Goal: Find specific page/section: Find specific page/section

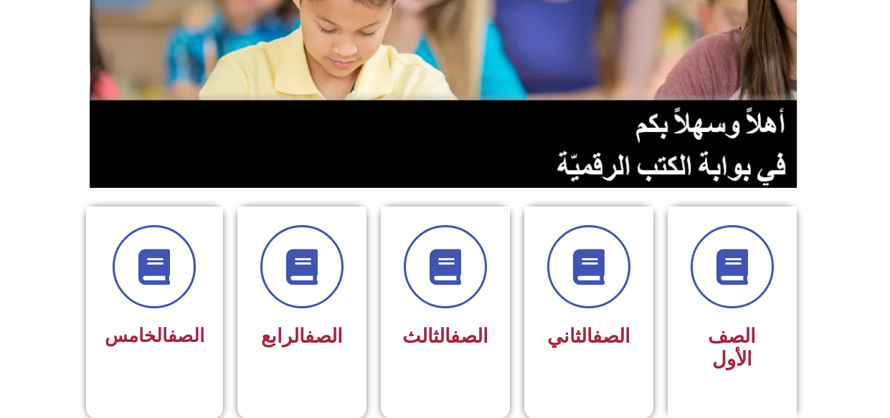
scroll to position [287, 0]
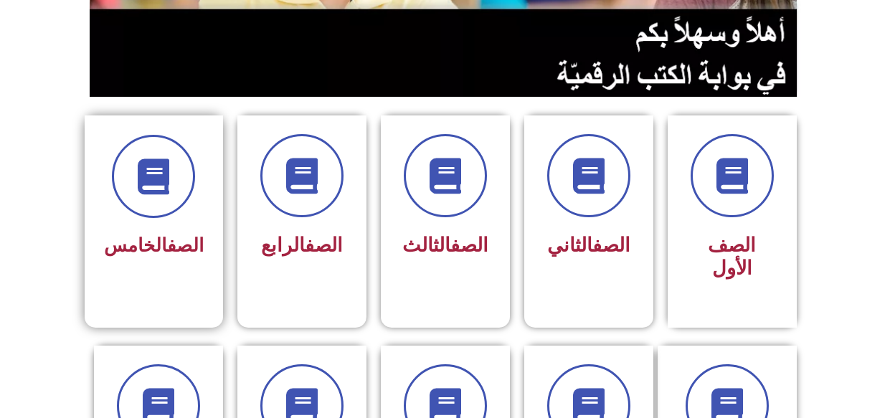
click at [124, 226] on div "الصف الخامس" at bounding box center [154, 199] width 100 height 129
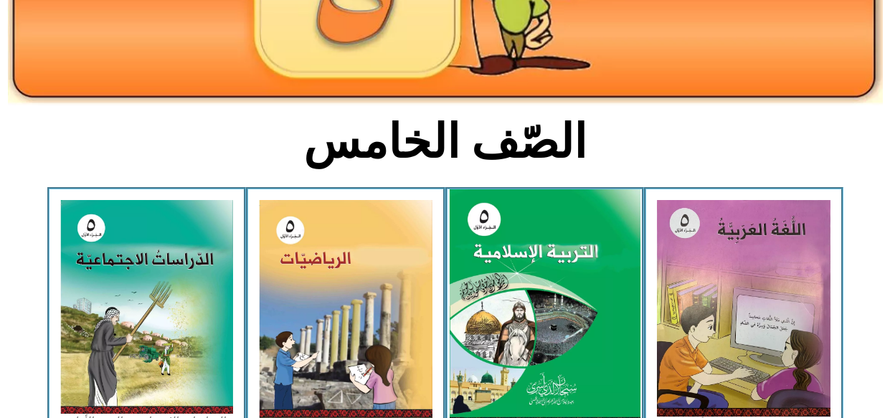
scroll to position [287, 0]
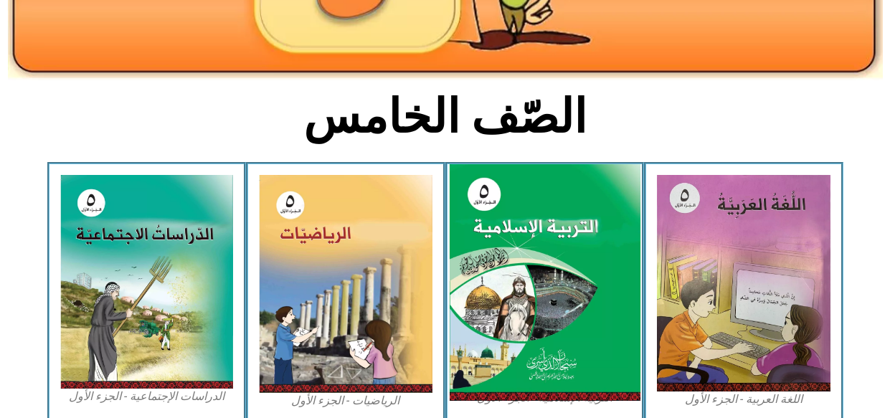
click at [573, 275] on img at bounding box center [544, 282] width 191 height 237
click at [533, 292] on img at bounding box center [544, 282] width 191 height 237
click at [515, 257] on img at bounding box center [544, 282] width 191 height 237
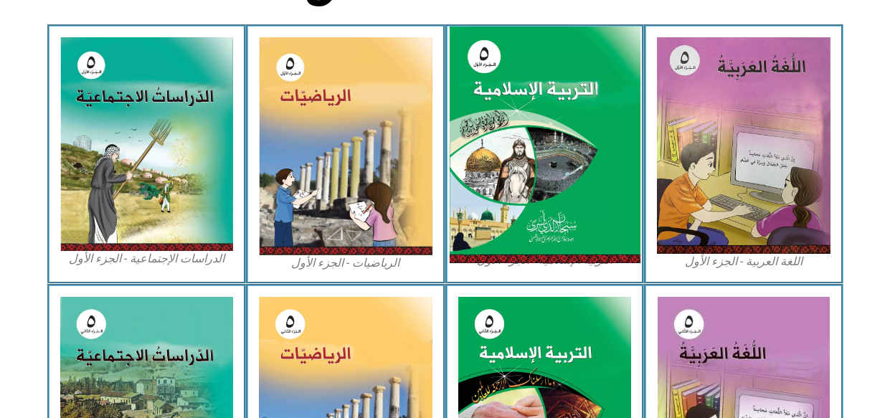
scroll to position [430, 0]
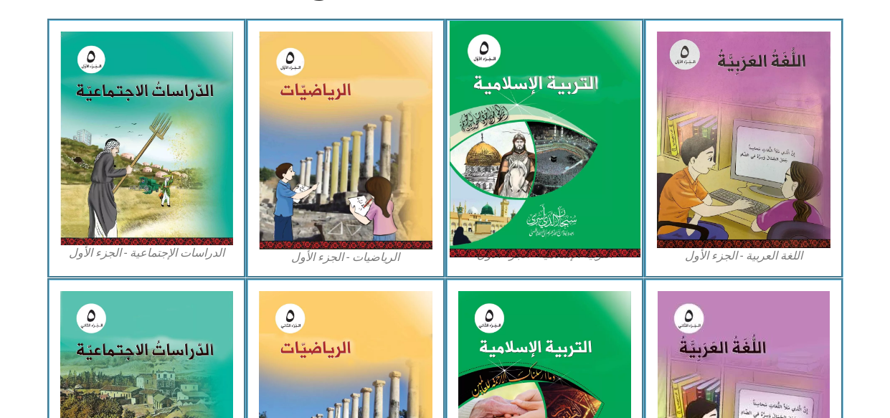
click at [539, 232] on img at bounding box center [544, 139] width 191 height 237
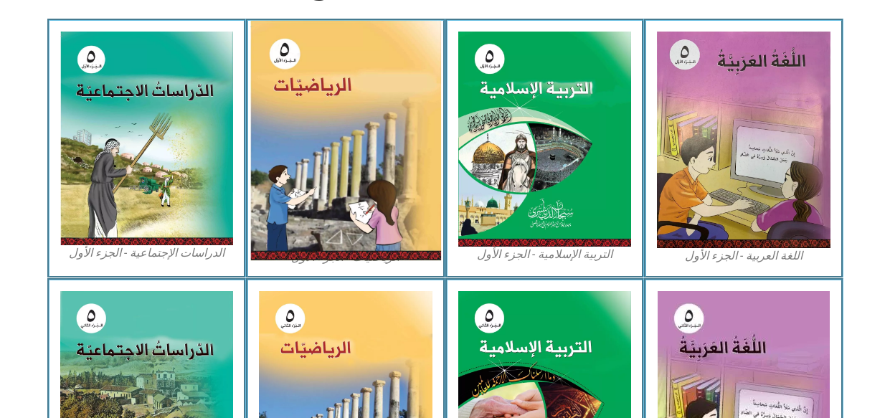
click at [301, 214] on img at bounding box center [345, 140] width 191 height 239
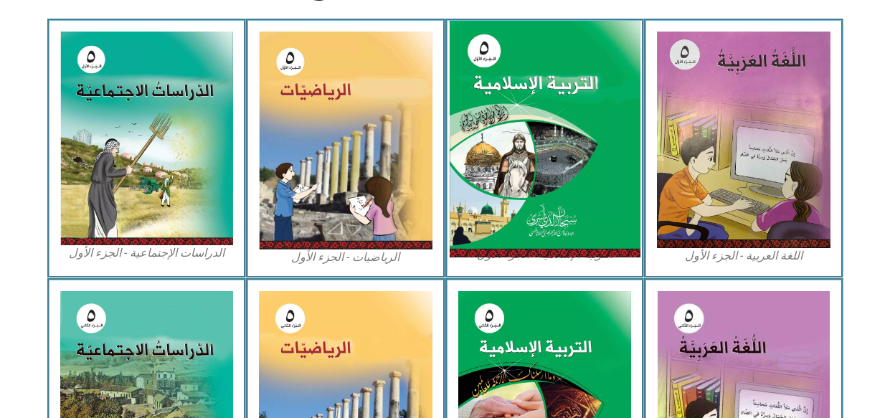
click at [593, 201] on img at bounding box center [544, 139] width 191 height 237
click at [550, 126] on img at bounding box center [544, 139] width 191 height 237
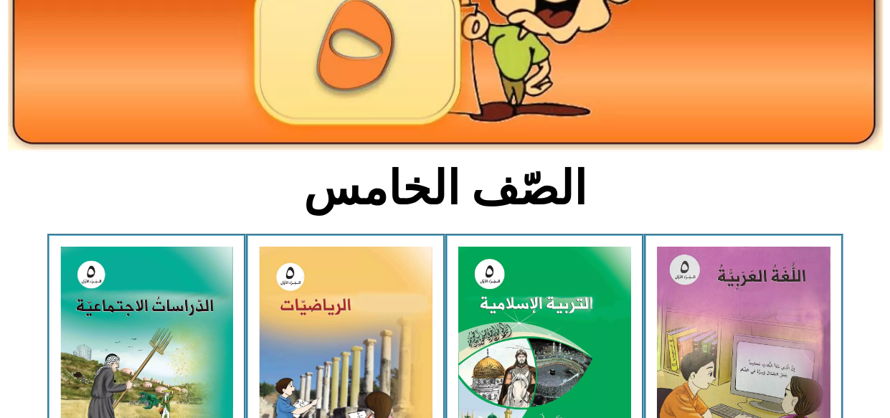
scroll to position [0, 0]
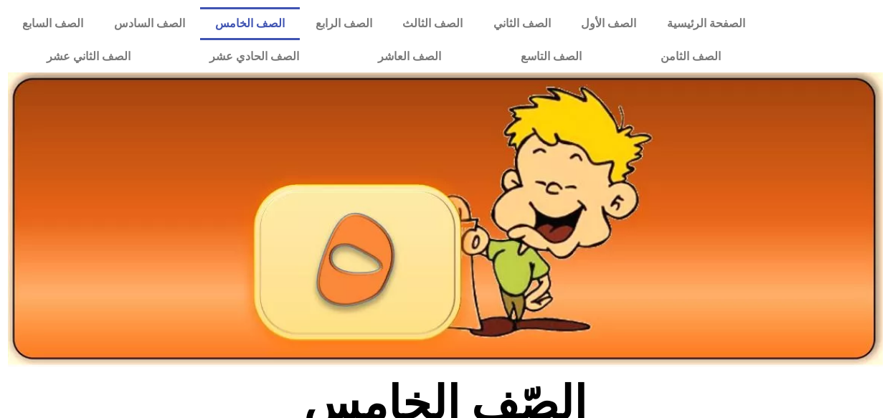
click at [279, 23] on link "الصف الخامس" at bounding box center [250, 23] width 100 height 33
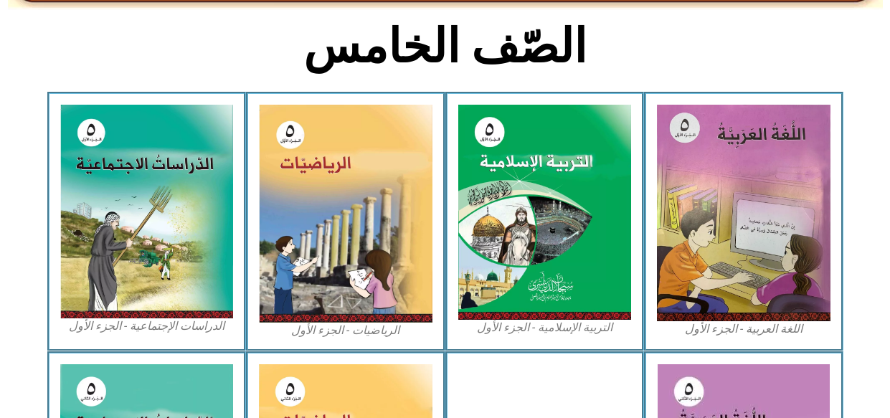
scroll to position [358, 0]
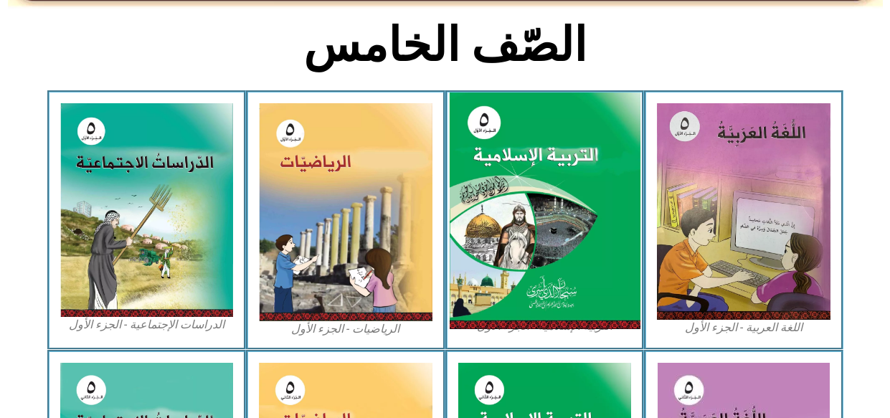
click at [496, 161] on img at bounding box center [544, 210] width 191 height 237
click at [497, 159] on img at bounding box center [544, 210] width 191 height 237
click at [547, 171] on img at bounding box center [544, 210] width 191 height 237
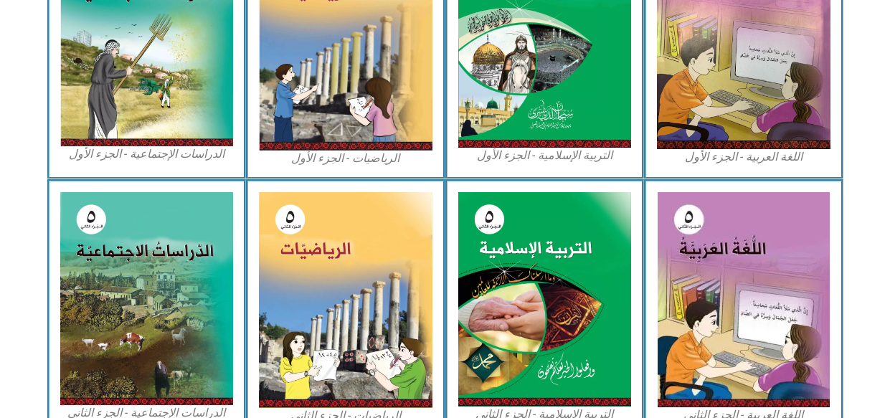
scroll to position [287, 0]
